Goal: Check status

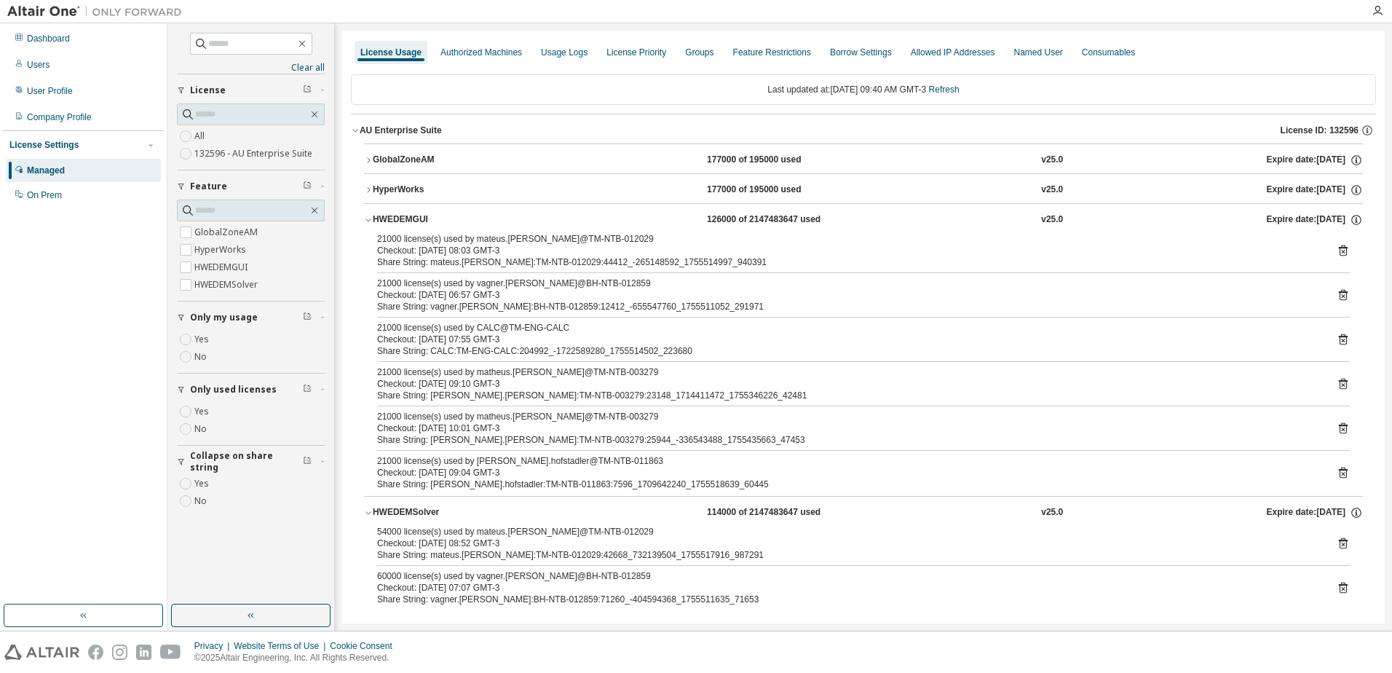
scroll to position [14, 0]
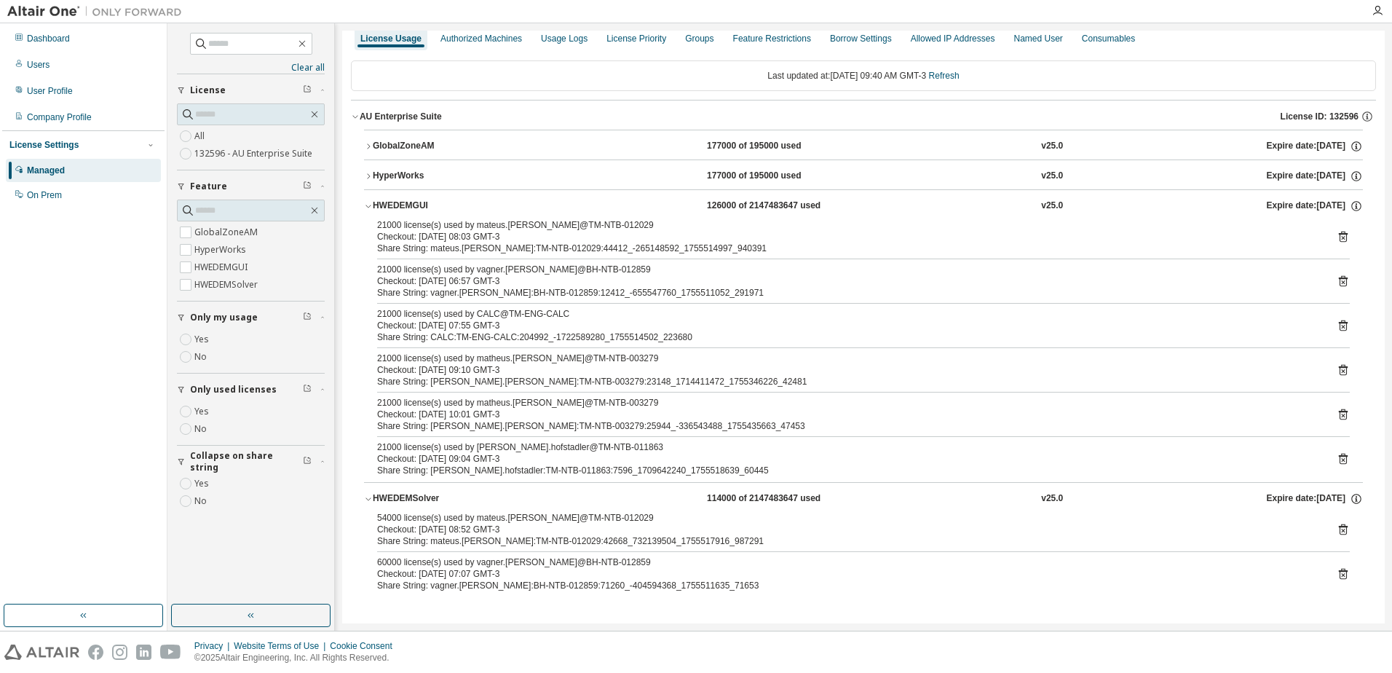
click at [50, 41] on div "Dashboard" at bounding box center [48, 39] width 43 height 12
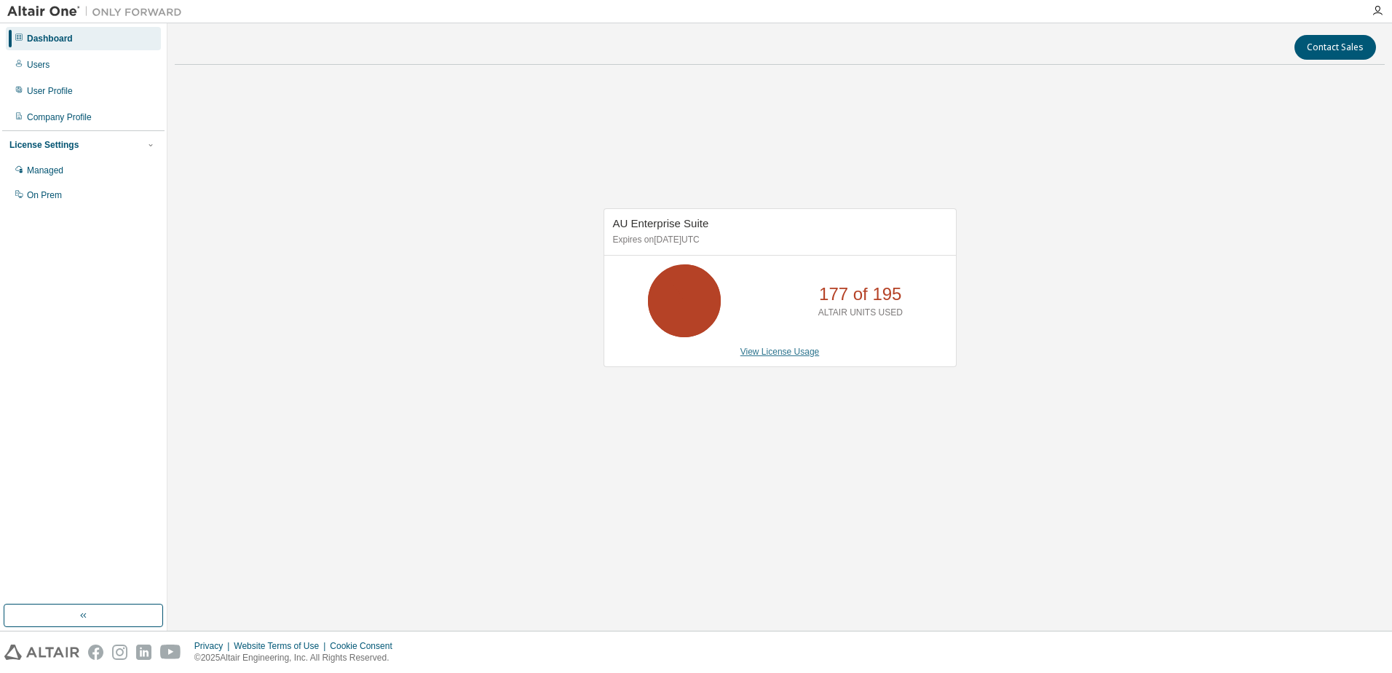
click at [775, 350] on link "View License Usage" at bounding box center [780, 352] width 79 height 10
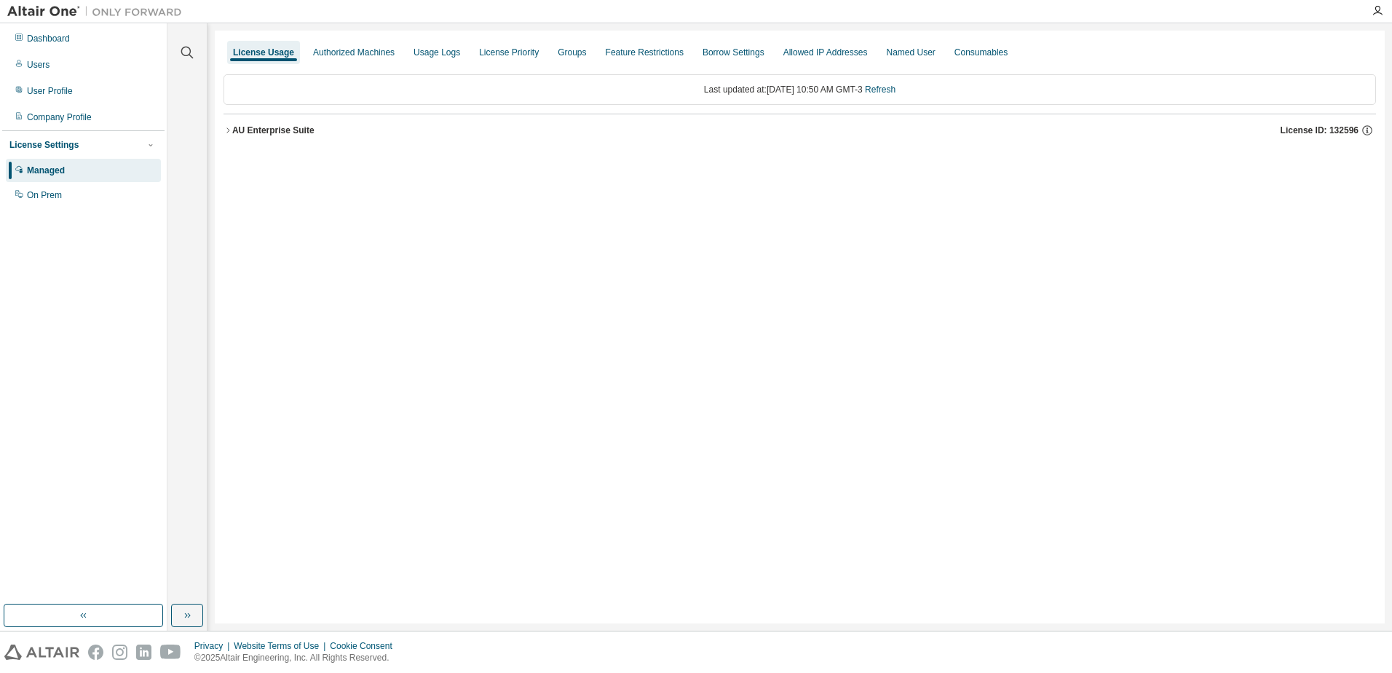
click at [262, 123] on button "AU Enterprise Suite License ID: 132596" at bounding box center [800, 130] width 1153 height 32
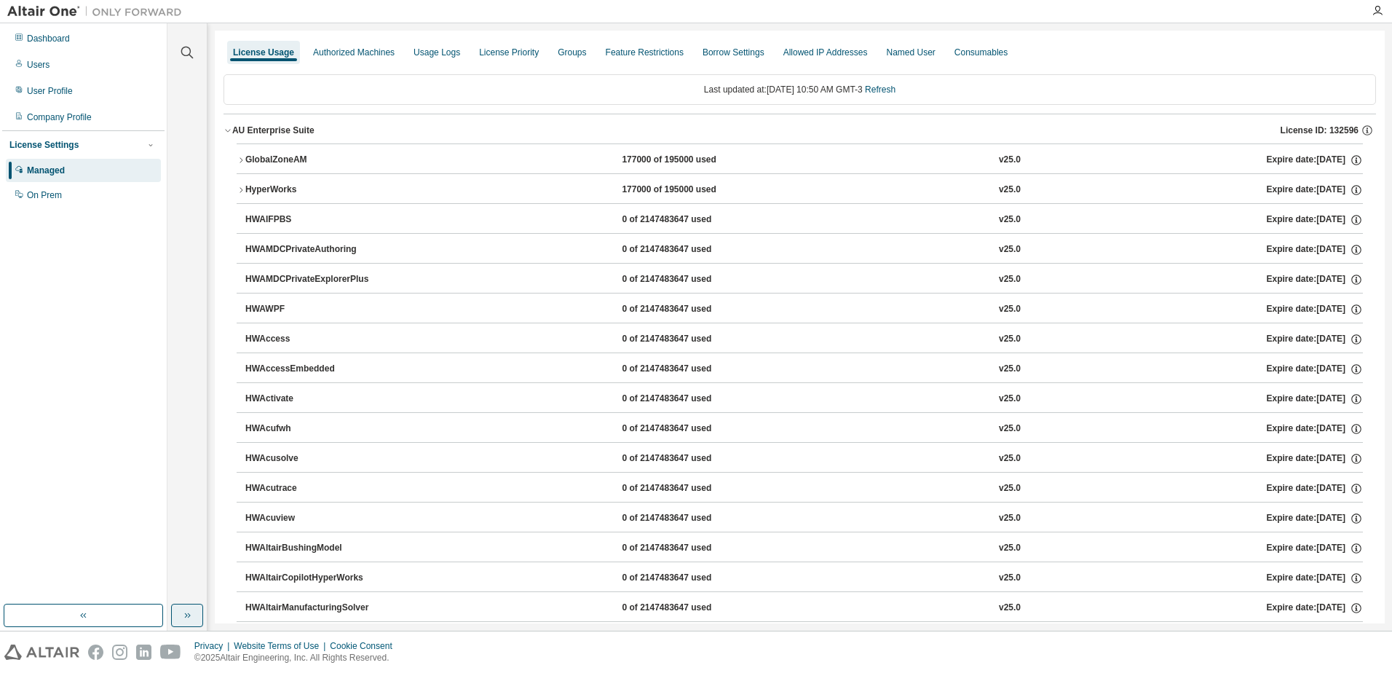
click at [196, 610] on button "button" at bounding box center [187, 615] width 32 height 23
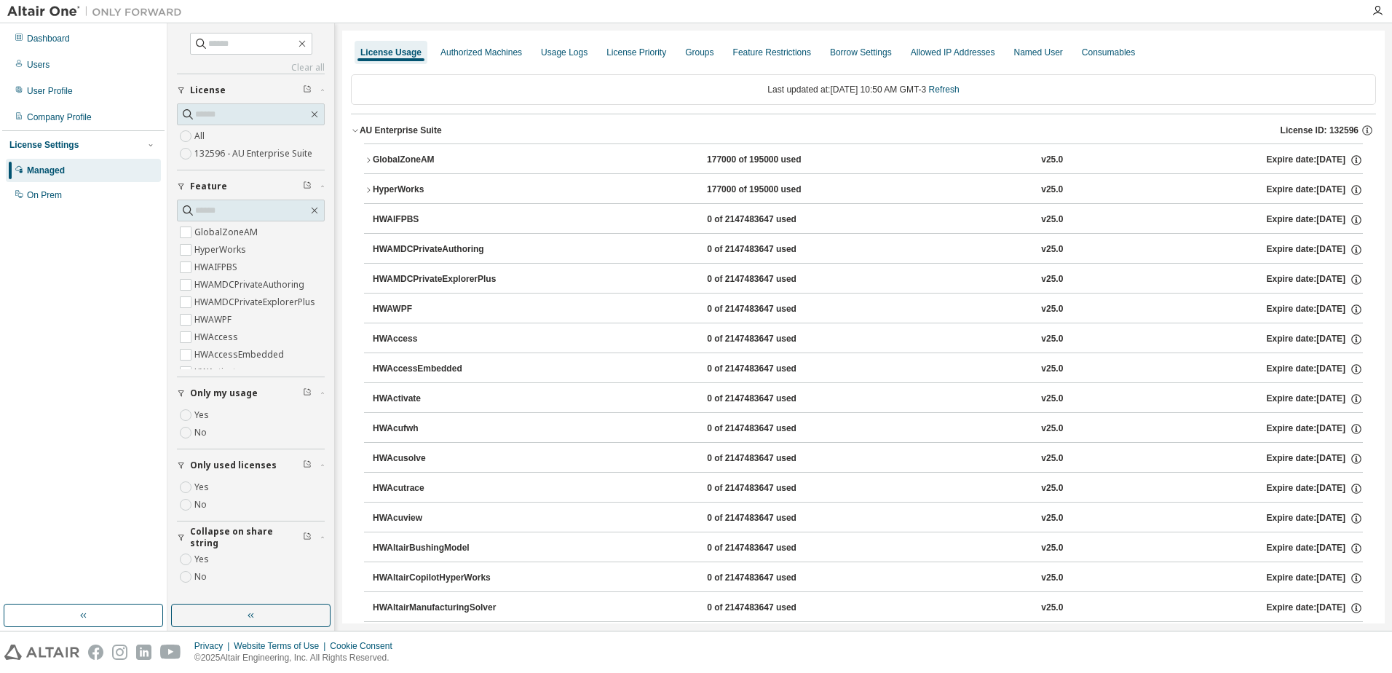
click at [202, 488] on label "Yes" at bounding box center [202, 486] width 17 height 17
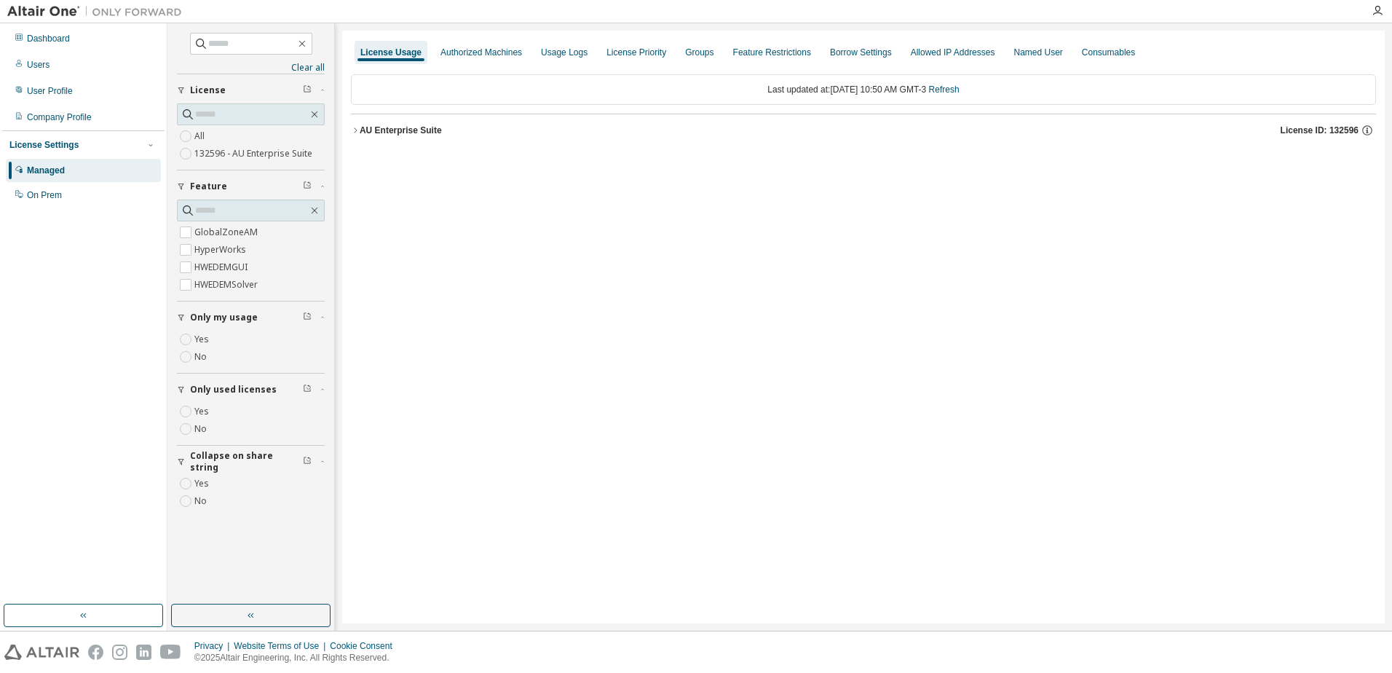
click at [385, 143] on button "AU Enterprise Suite License ID: 132596" at bounding box center [863, 130] width 1025 height 32
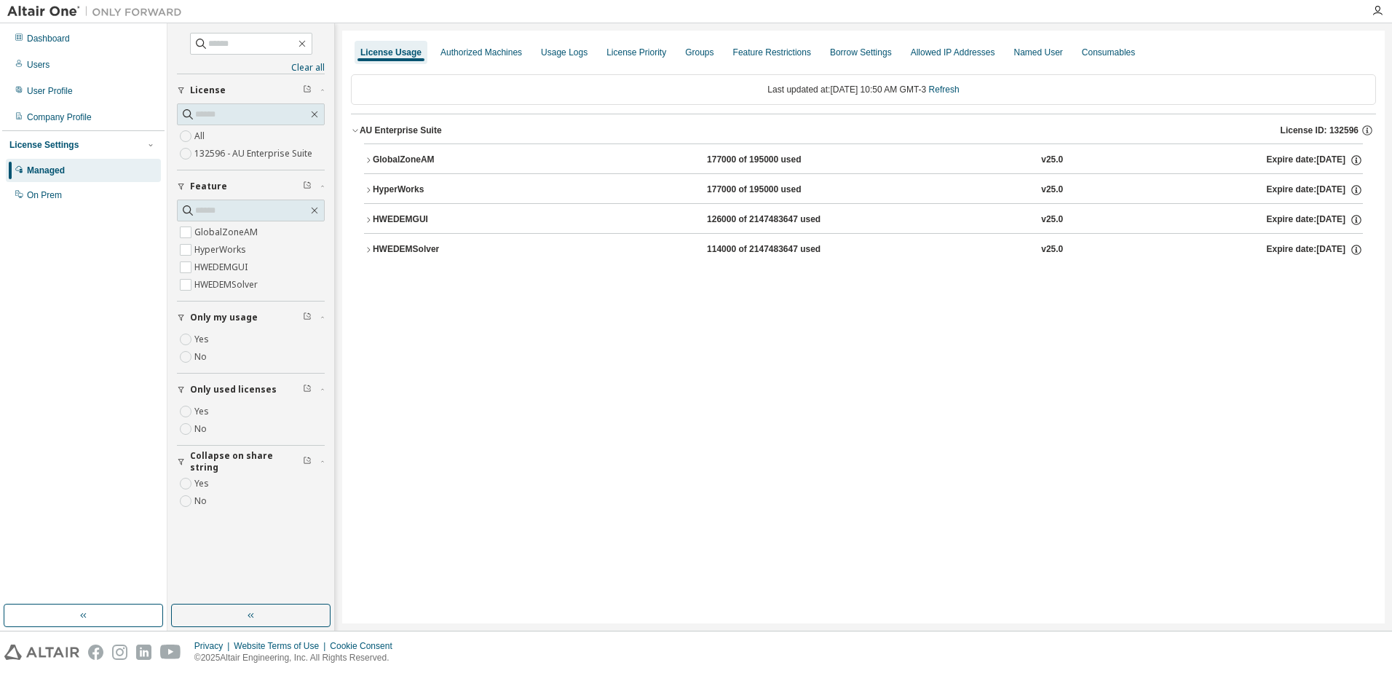
click at [430, 277] on div "Last updated at: [DATE] 10:50 AM GMT-3 Refresh AU Enterprise Suite License ID: …" at bounding box center [863, 173] width 1025 height 215
click at [440, 258] on button "HWEDEMSolver 114000 of 2147483647 used v25.0 Expire date: [DATE]" at bounding box center [863, 250] width 999 height 32
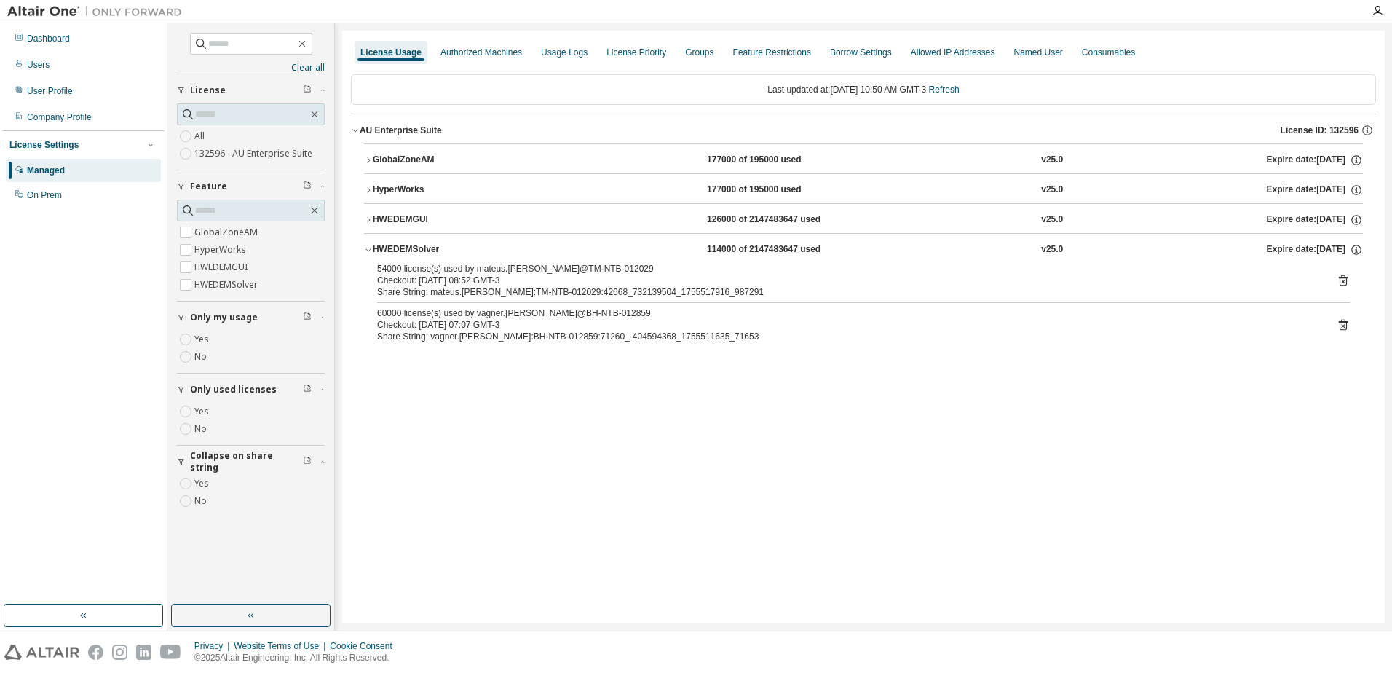
click at [445, 248] on div "HWEDEMSolver" at bounding box center [438, 249] width 131 height 13
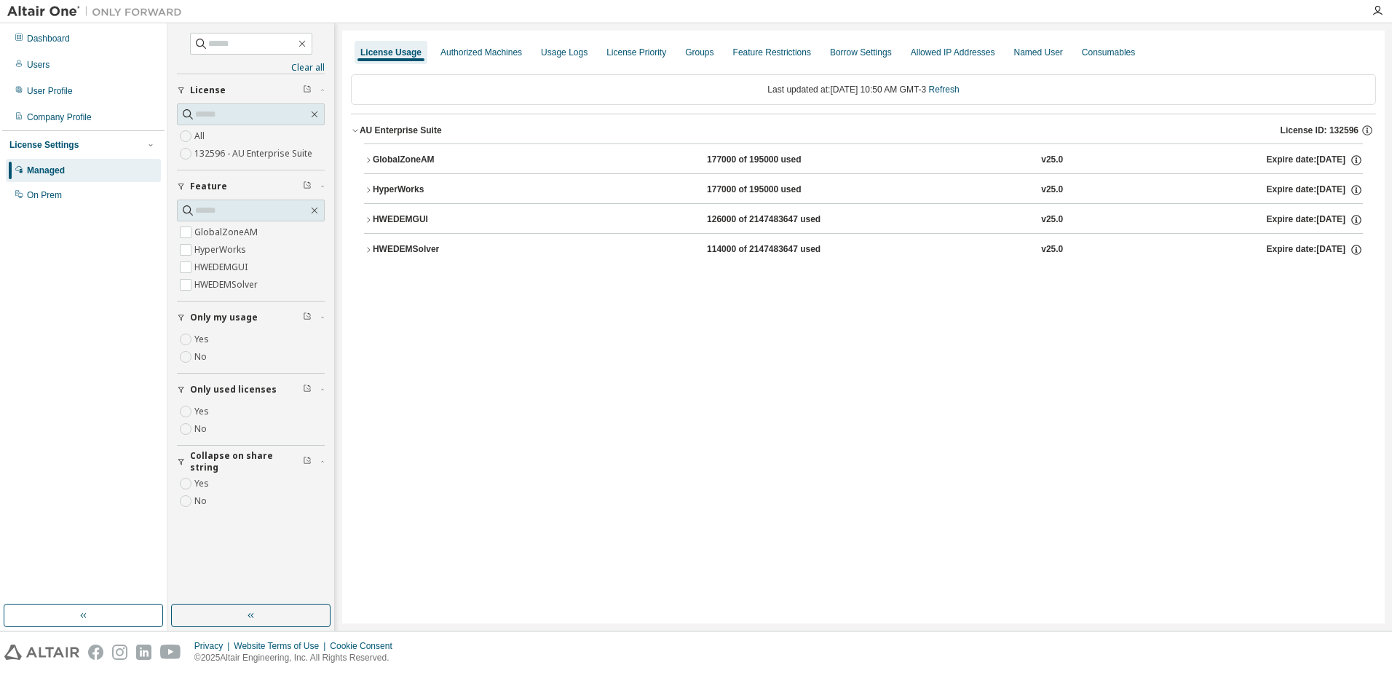
click at [460, 210] on button "HWEDEMGUI 126000 of 2147483647 used v25.0 Expire date: [DATE]" at bounding box center [863, 220] width 999 height 32
